Goal: Information Seeking & Learning: Learn about a topic

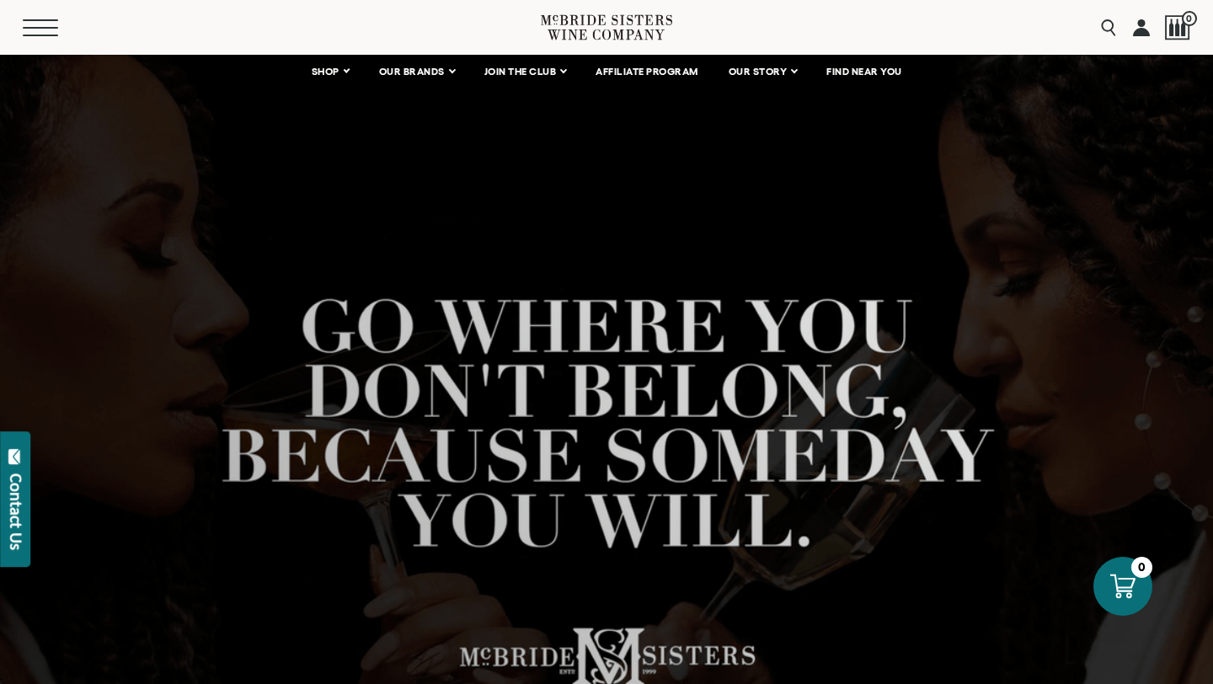
click at [34, 20] on span "Mobile Menu Trigger" at bounding box center [40, 20] width 35 height 2
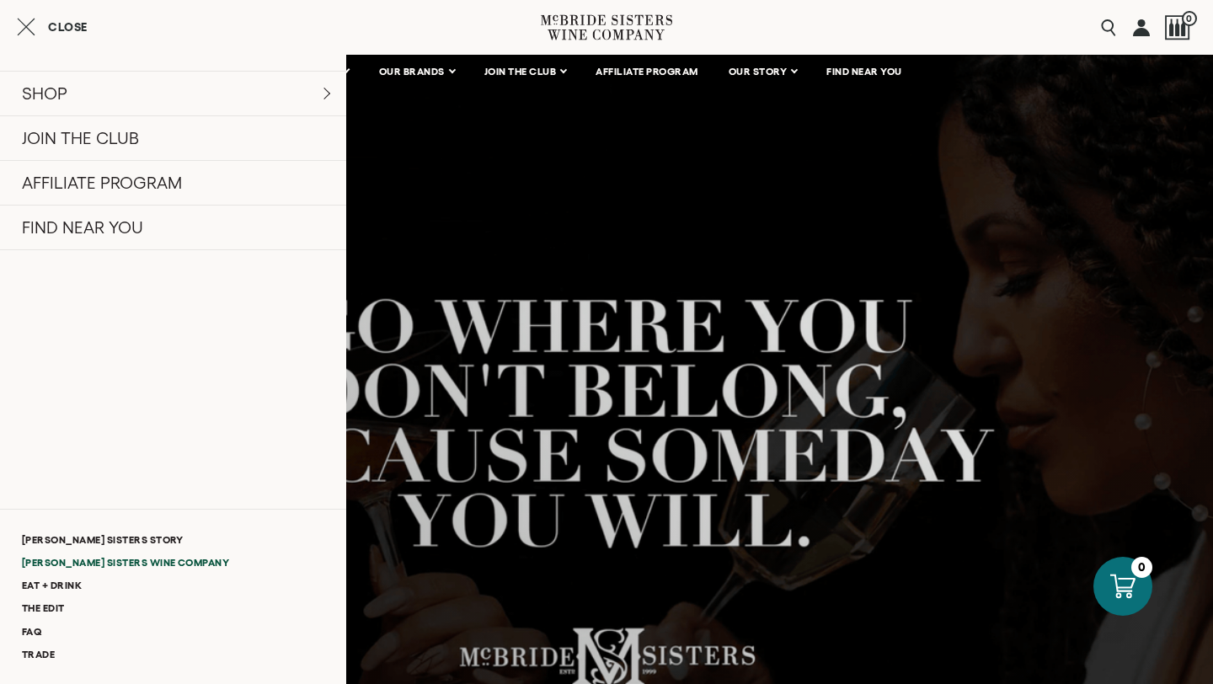
click at [131, 559] on link "[PERSON_NAME] Sisters Wine Company" at bounding box center [173, 562] width 346 height 23
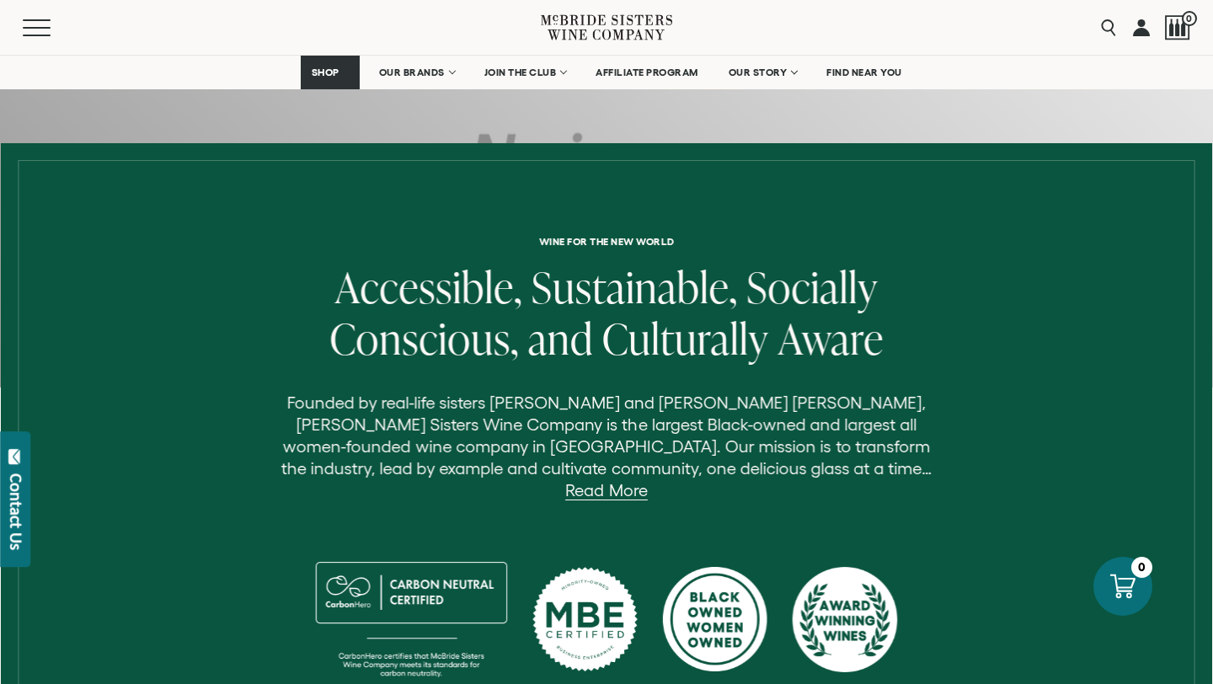
scroll to position [451, 0]
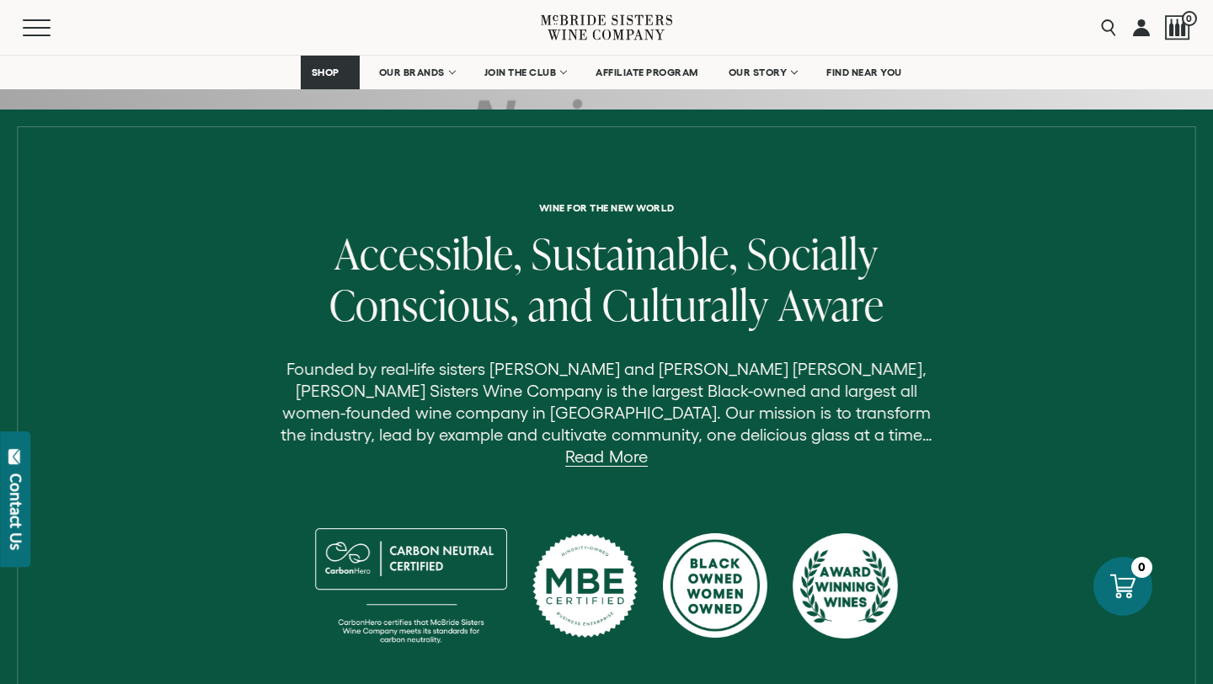
click at [804, 446] on div "Wine for the new world Accessible, Sustainable, Socially Conscious, and Cultura…" at bounding box center [606, 432] width 1187 height 461
click at [647, 447] on link "Read More" at bounding box center [606, 456] width 82 height 19
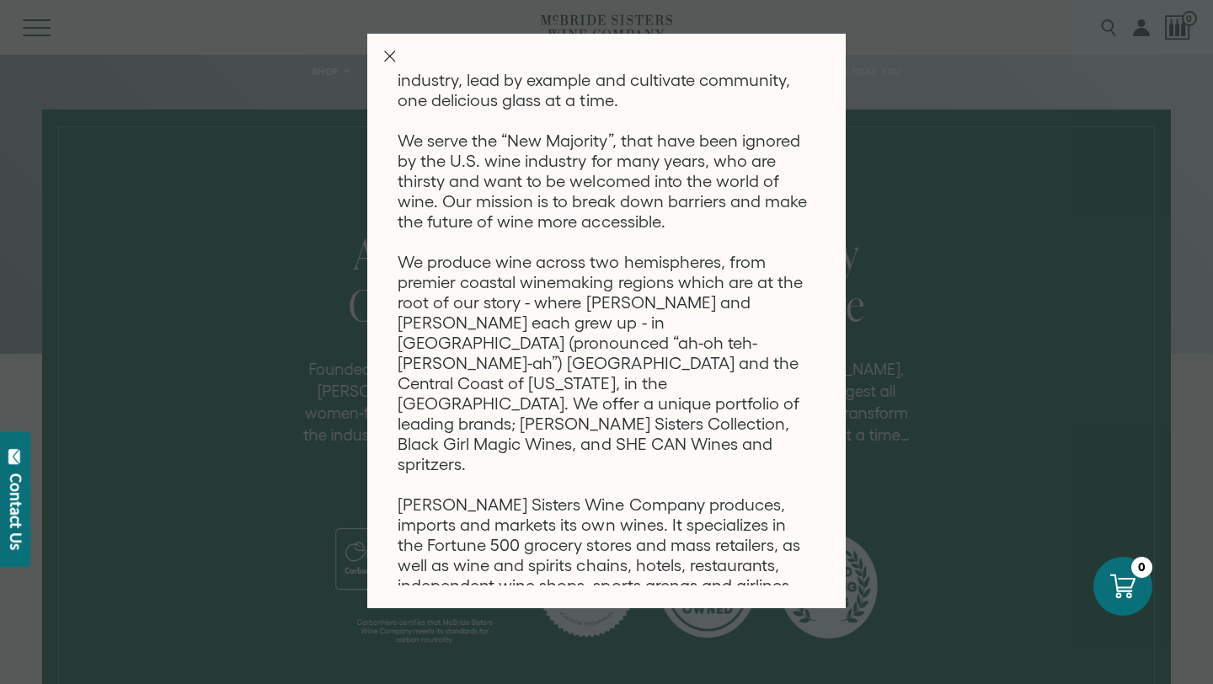
scroll to position [0, 0]
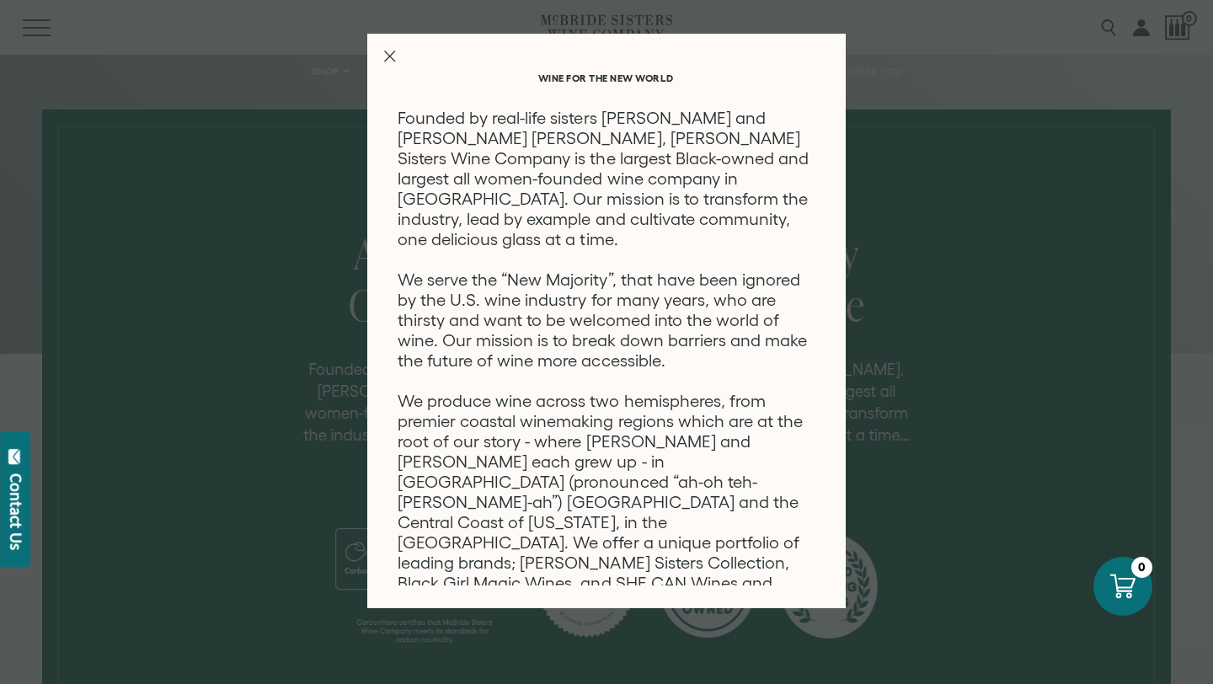
click at [381, 56] on div "Wine for the new world Founded by real-life sisters [PERSON_NAME] and [PERSON_N…" at bounding box center [606, 321] width 478 height 574
drag, startPoint x: 393, startPoint y: 55, endPoint x: 488, endPoint y: 72, distance: 96.6
click at [393, 55] on icon "Close Modal" at bounding box center [390, 57] width 12 height 12
